Goal: Task Accomplishment & Management: Manage account settings

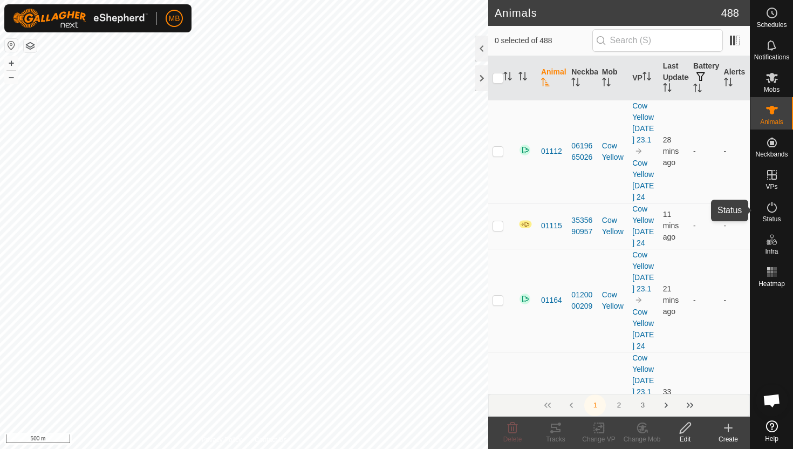
click at [772, 211] on icon at bounding box center [772, 207] width 10 height 11
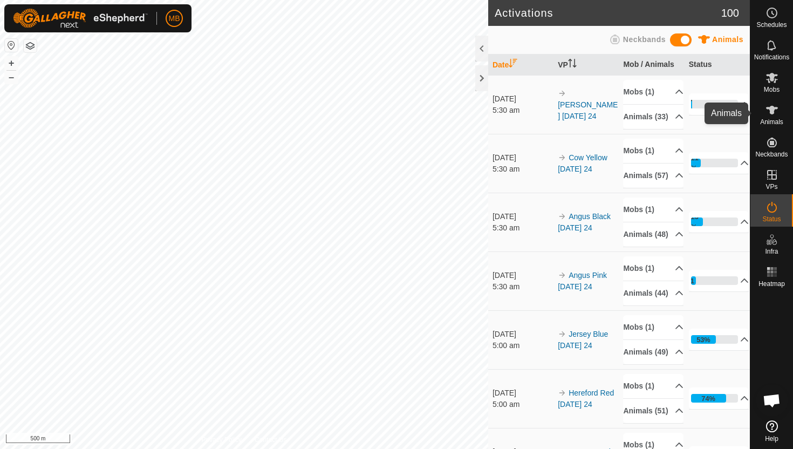
click at [773, 109] on icon at bounding box center [772, 110] width 12 height 9
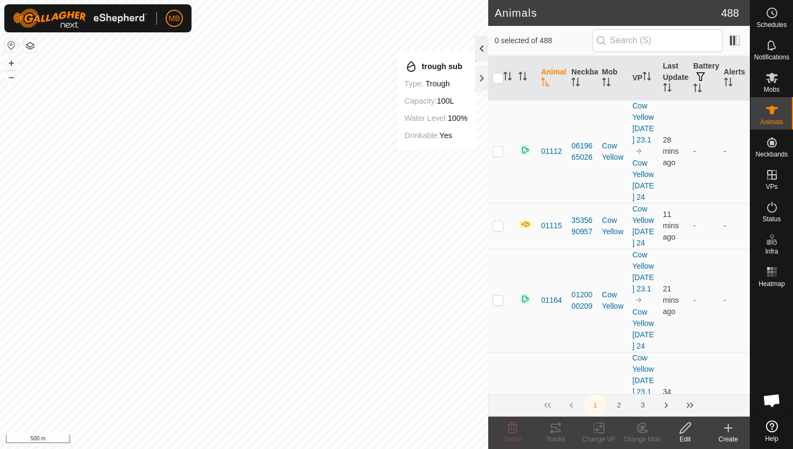
click at [480, 49] on div at bounding box center [481, 49] width 13 height 26
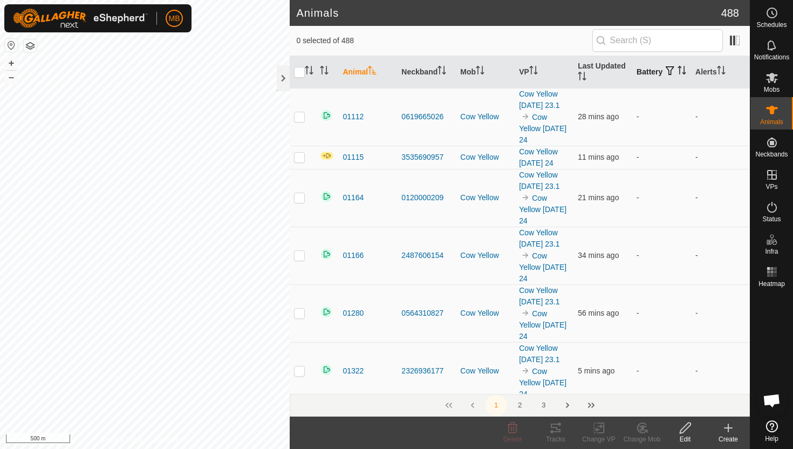
click at [677, 74] on icon "Activate to sort" at bounding box center [681, 70] width 9 height 9
click at [678, 74] on icon "Activate to sort" at bounding box center [682, 70] width 8 height 9
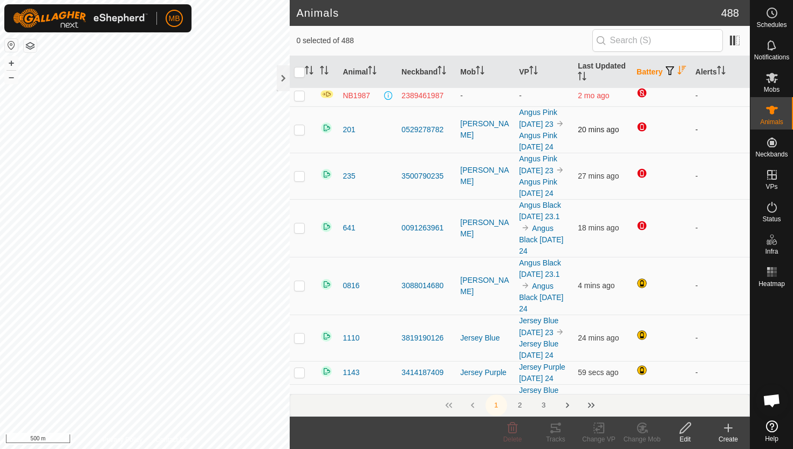
scroll to position [94, 0]
click at [719, 70] on icon "Activate to sort" at bounding box center [718, 70] width 1 height 9
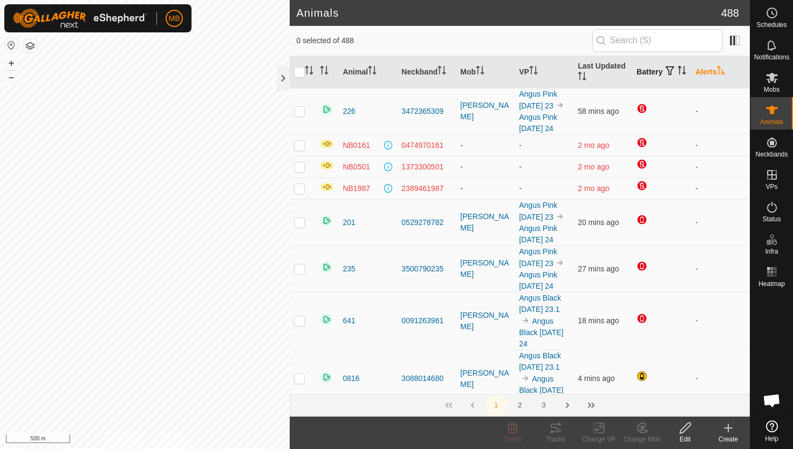
click at [720, 70] on icon "Activate to sort" at bounding box center [721, 70] width 8 height 9
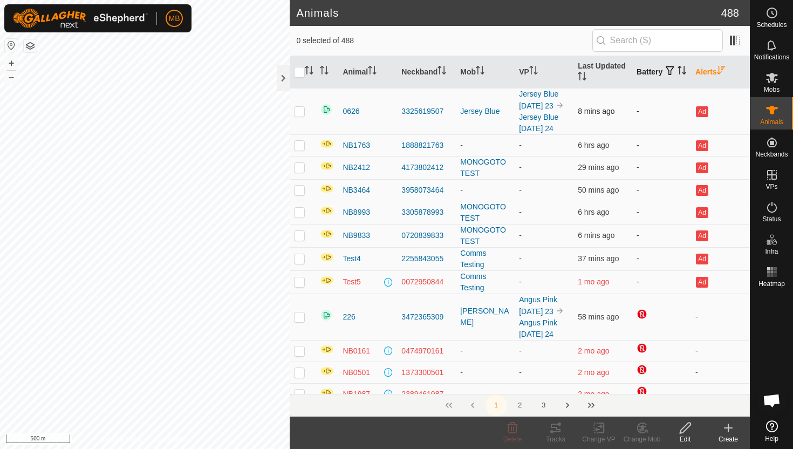
click at [300, 115] on p-checkbox at bounding box center [299, 111] width 11 height 9
checkbox input "false"
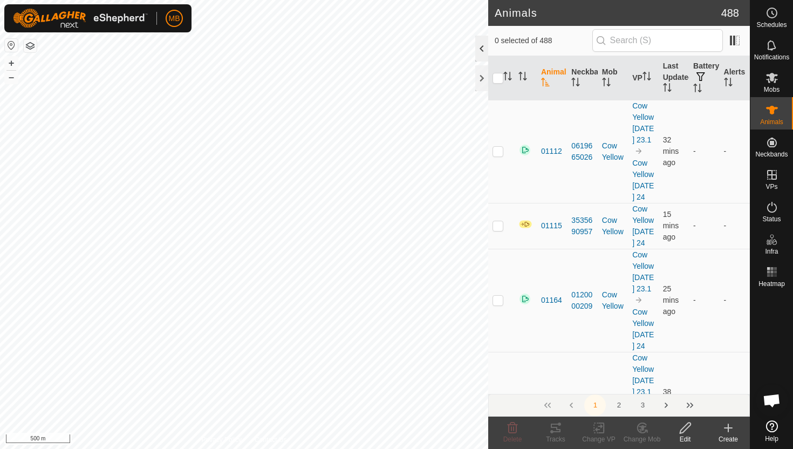
click at [479, 44] on div at bounding box center [481, 49] width 13 height 26
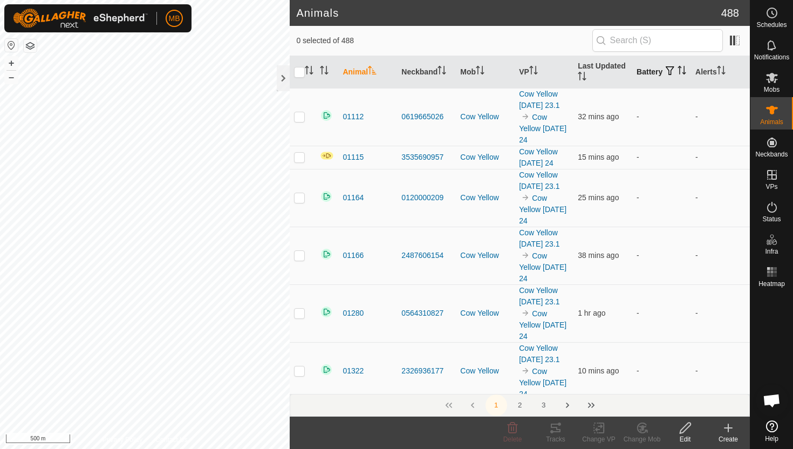
click at [677, 73] on icon "Activate to sort" at bounding box center [681, 70] width 9 height 9
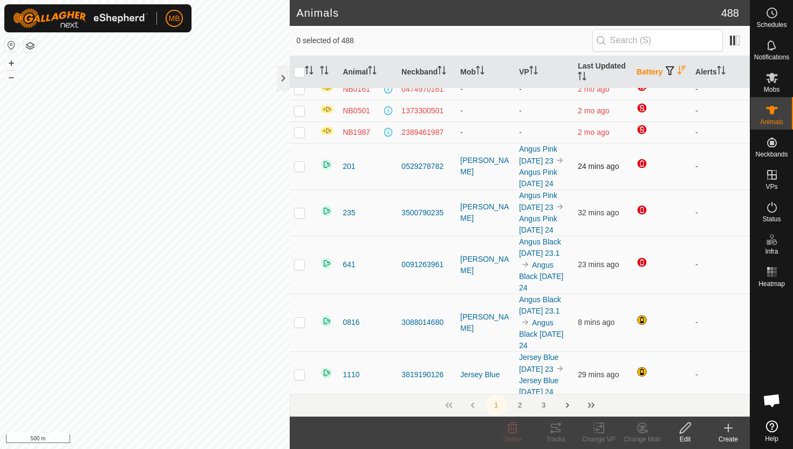
scroll to position [16, 0]
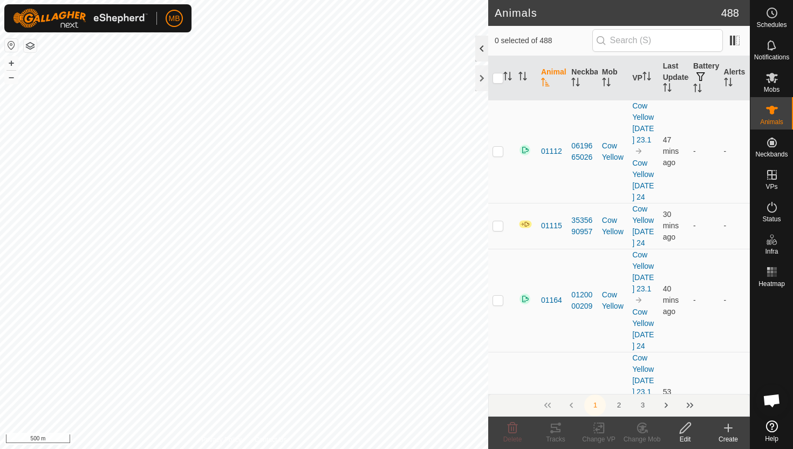
click at [482, 51] on div at bounding box center [481, 49] width 13 height 26
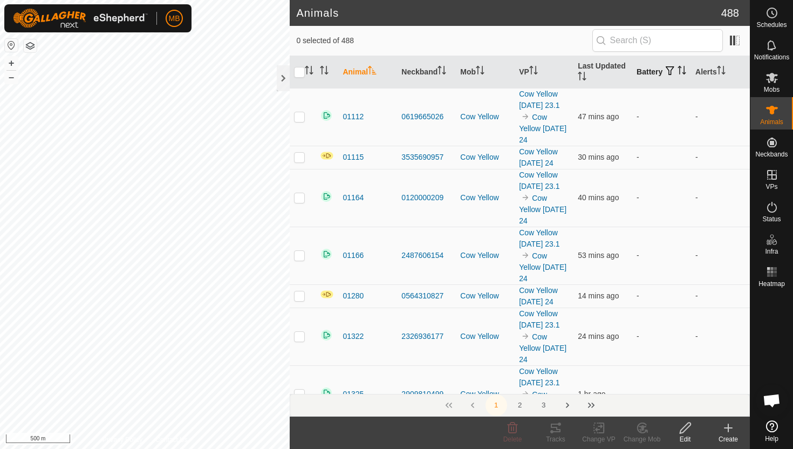
click at [679, 74] on icon "Activate to sort" at bounding box center [679, 70] width 1 height 9
click at [678, 74] on icon "Activate to sort" at bounding box center [682, 70] width 8 height 9
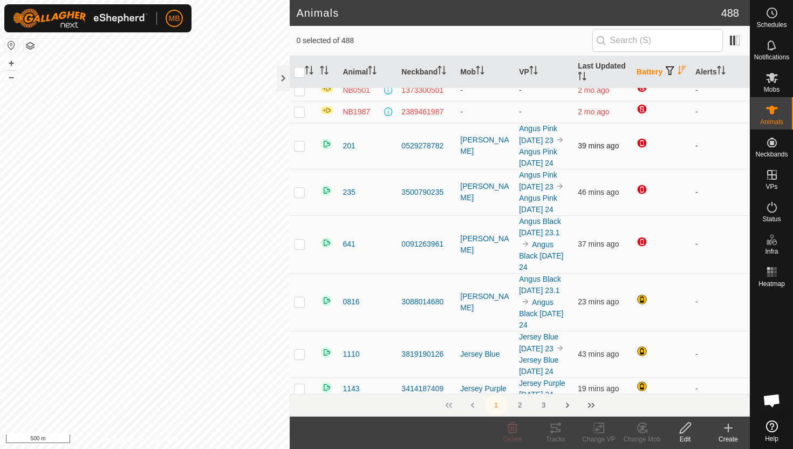
scroll to position [32, 0]
click at [284, 76] on div at bounding box center [283, 78] width 13 height 26
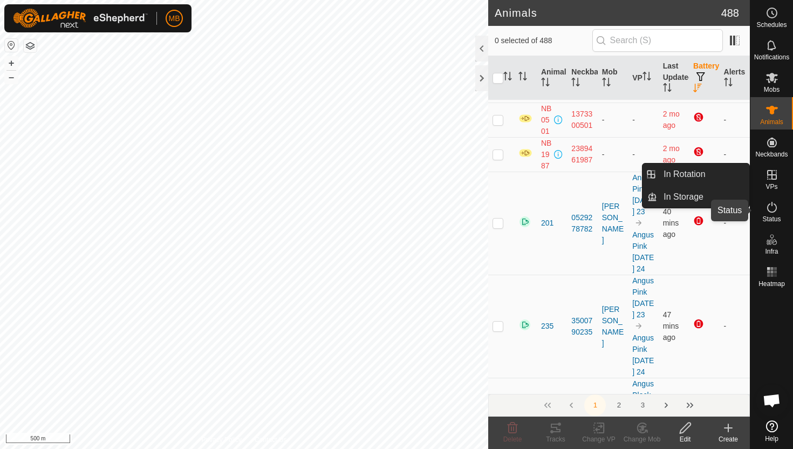
click at [773, 206] on icon at bounding box center [771, 207] width 13 height 13
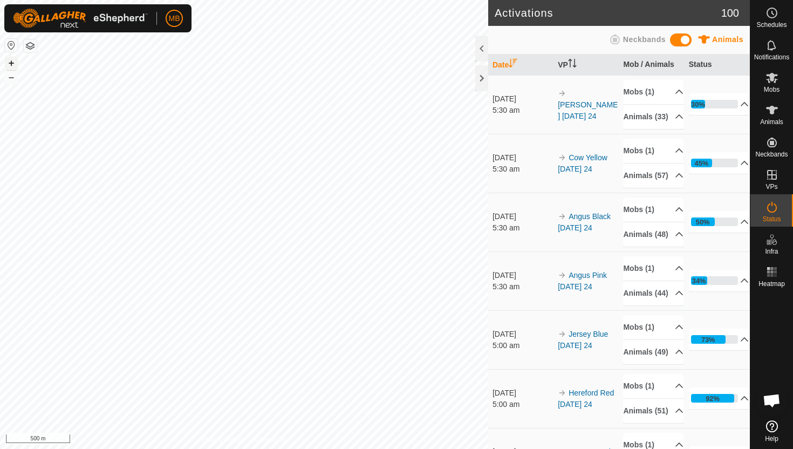
click at [11, 63] on button "+" at bounding box center [11, 63] width 13 height 13
click at [772, 106] on icon at bounding box center [772, 110] width 12 height 9
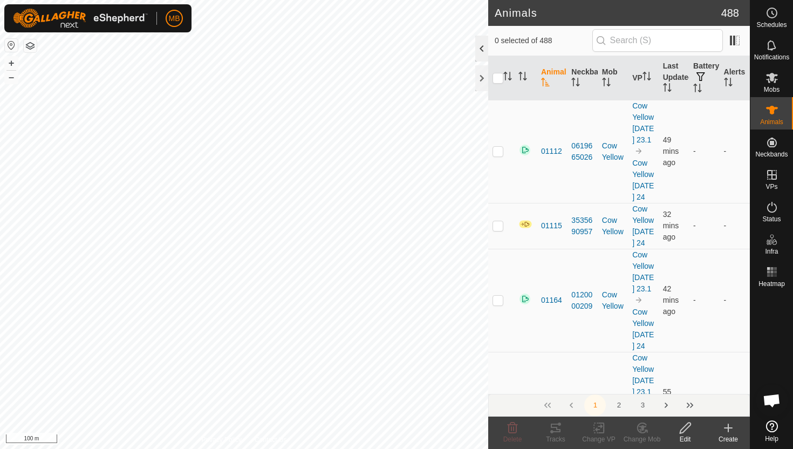
click at [478, 48] on div at bounding box center [481, 49] width 13 height 26
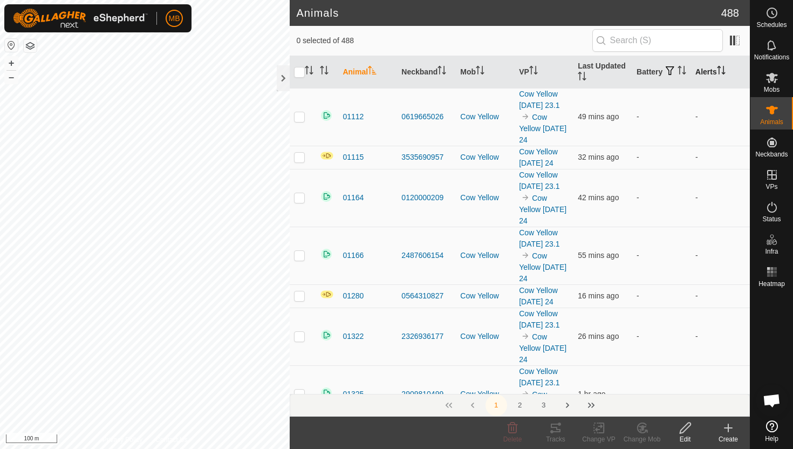
click at [717, 68] on th "Alerts" at bounding box center [720, 72] width 59 height 32
